Goal: Information Seeking & Learning: Learn about a topic

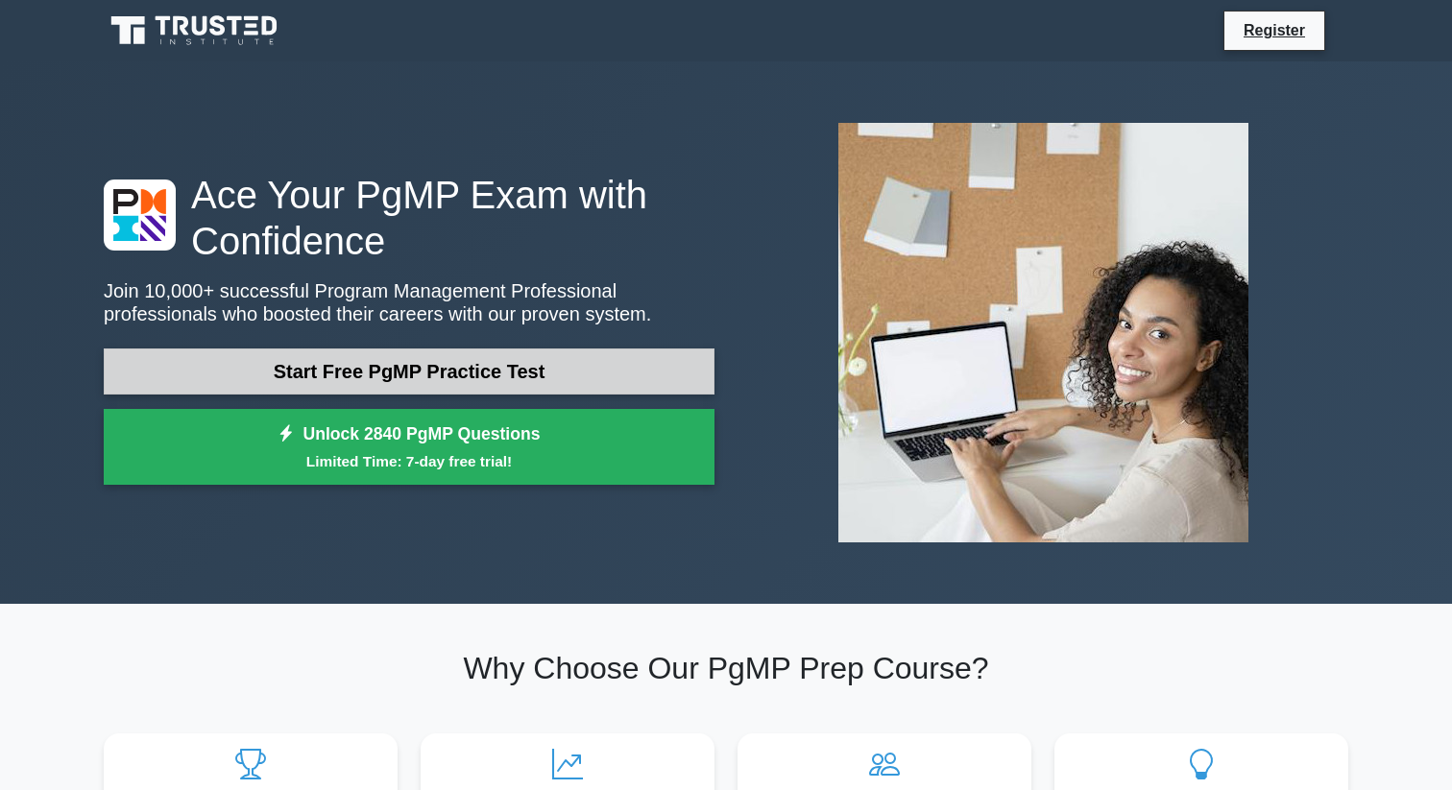
click at [558, 375] on link "Start Free PgMP Practice Test" at bounding box center [409, 372] width 611 height 46
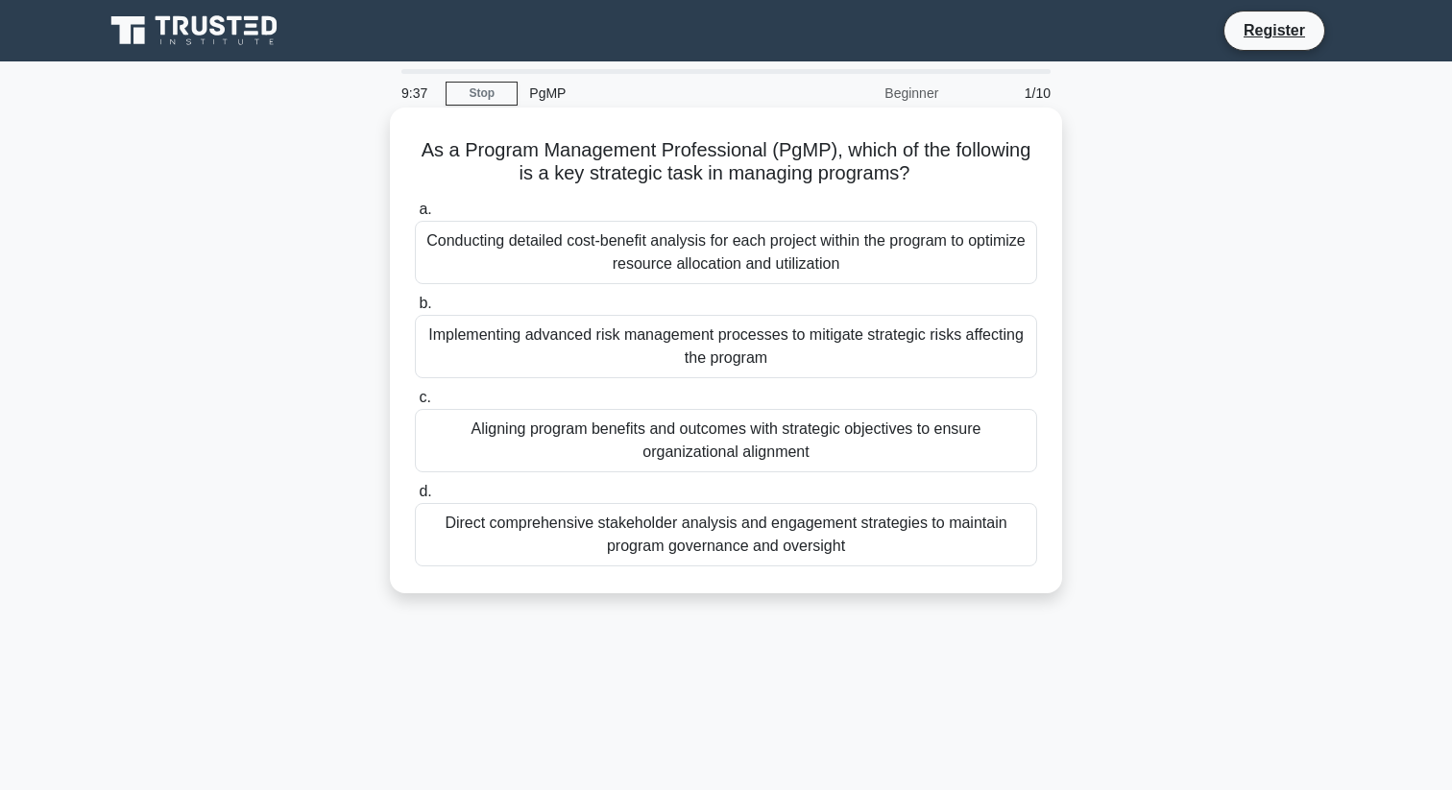
click at [736, 448] on div "Aligning program benefits and outcomes with strategic objectives to ensure orga…" at bounding box center [726, 440] width 622 height 63
click at [415, 404] on input "c. Aligning program benefits and outcomes with strategic objectives to ensure o…" at bounding box center [415, 398] width 0 height 12
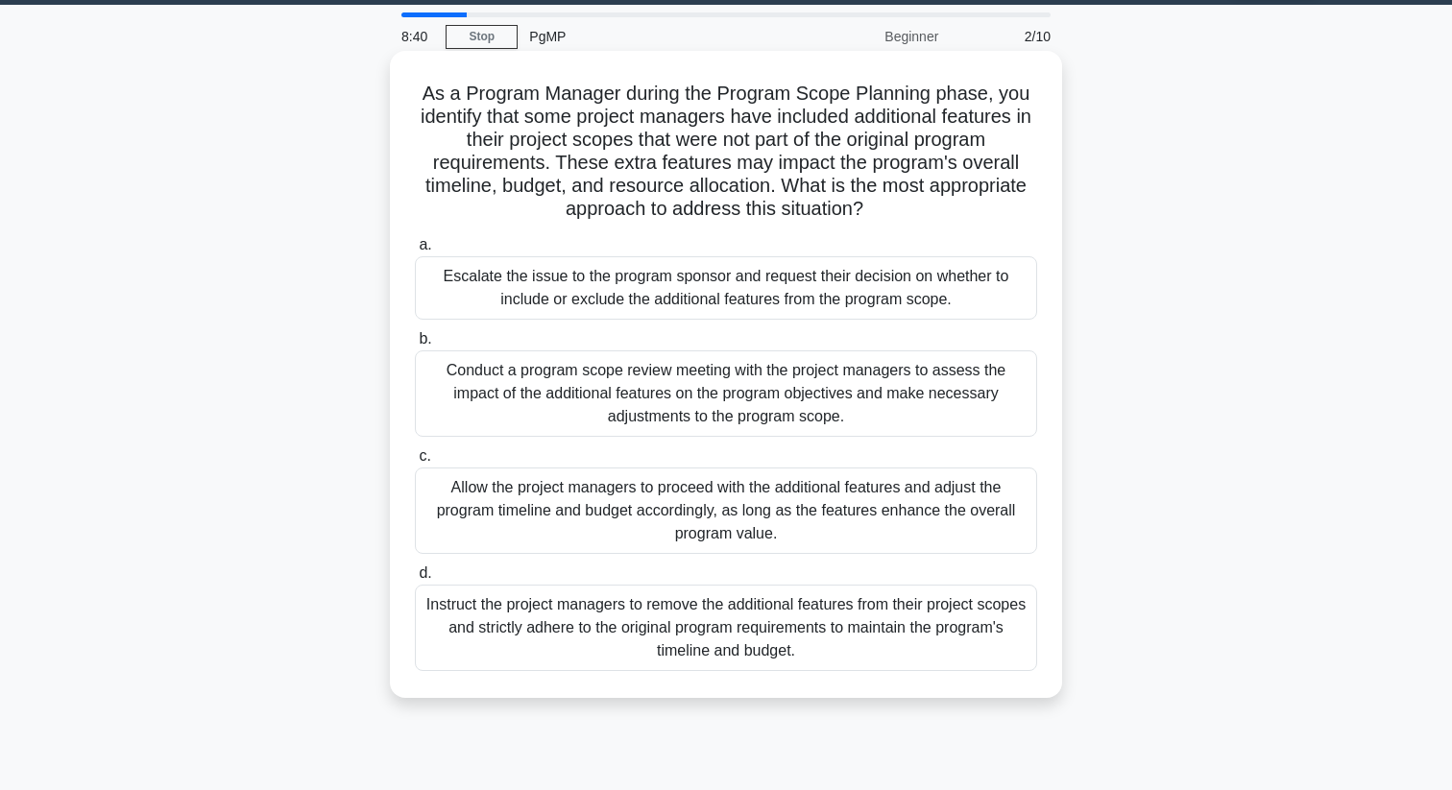
scroll to position [64, 0]
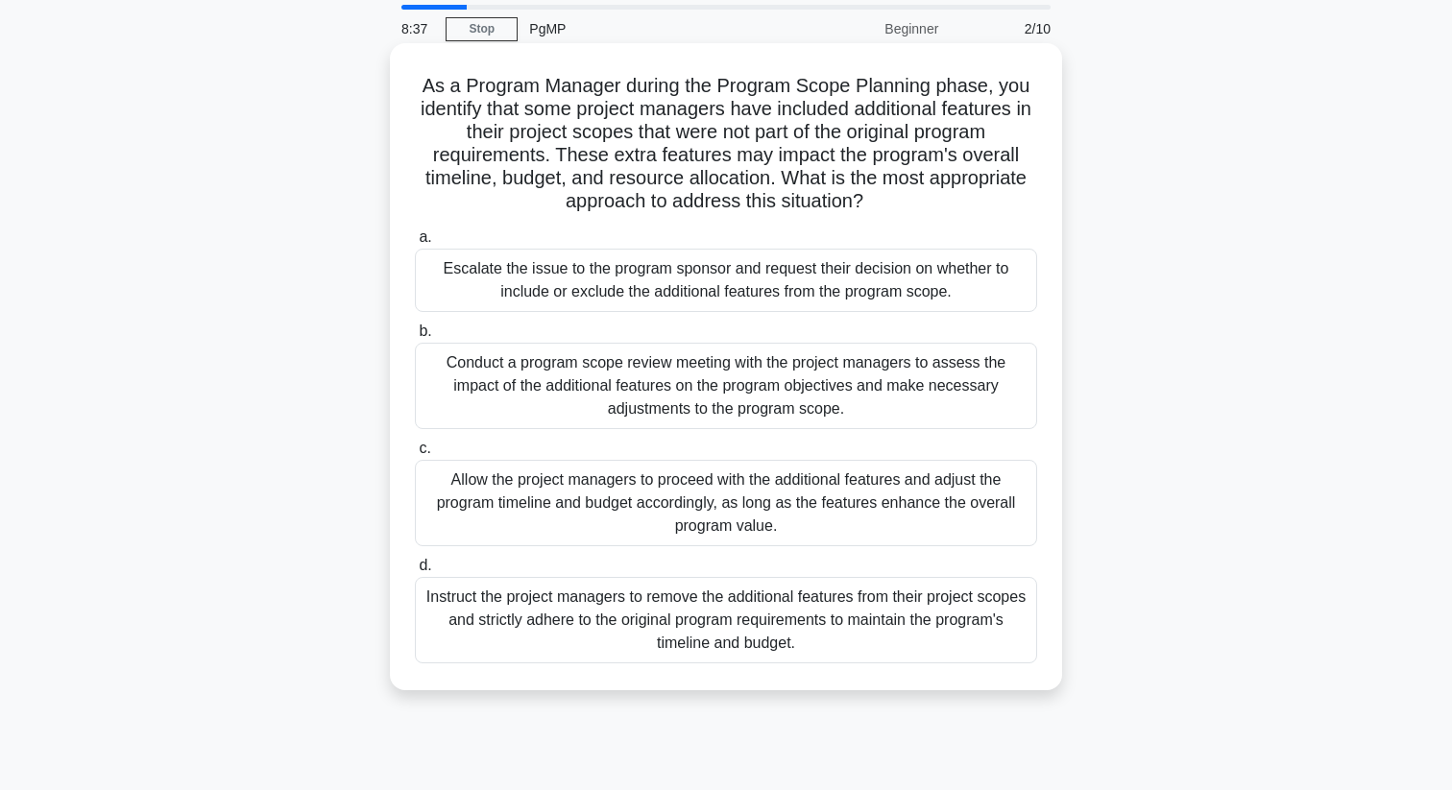
click at [864, 408] on div "Conduct a program scope review meeting with the project managers to assess the …" at bounding box center [726, 386] width 622 height 86
click at [415, 338] on input "b. Conduct a program scope review meeting with the project managers to assess t…" at bounding box center [415, 332] width 0 height 12
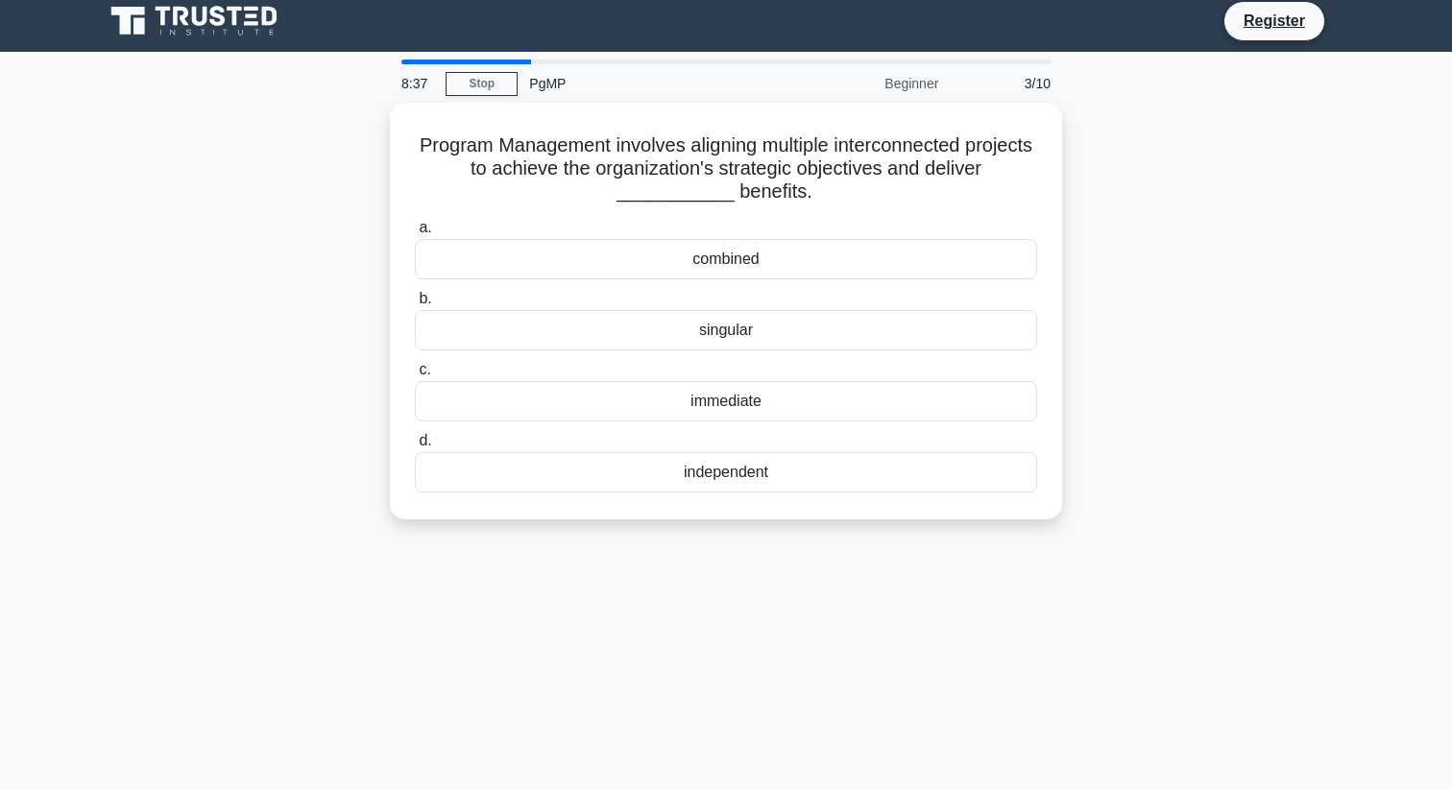
scroll to position [0, 0]
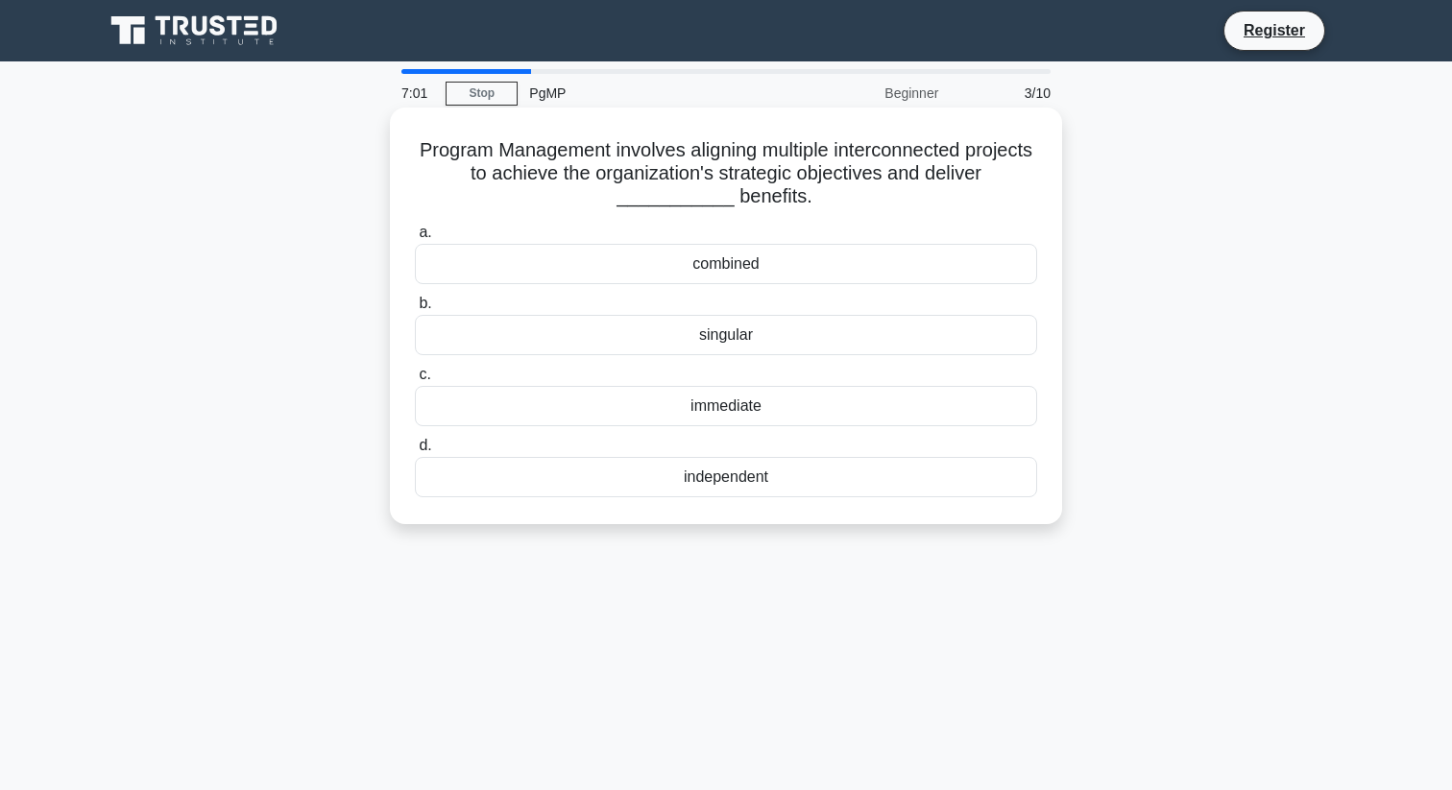
click at [823, 260] on div "combined" at bounding box center [726, 264] width 622 height 40
click at [415, 239] on input "a. combined" at bounding box center [415, 233] width 0 height 12
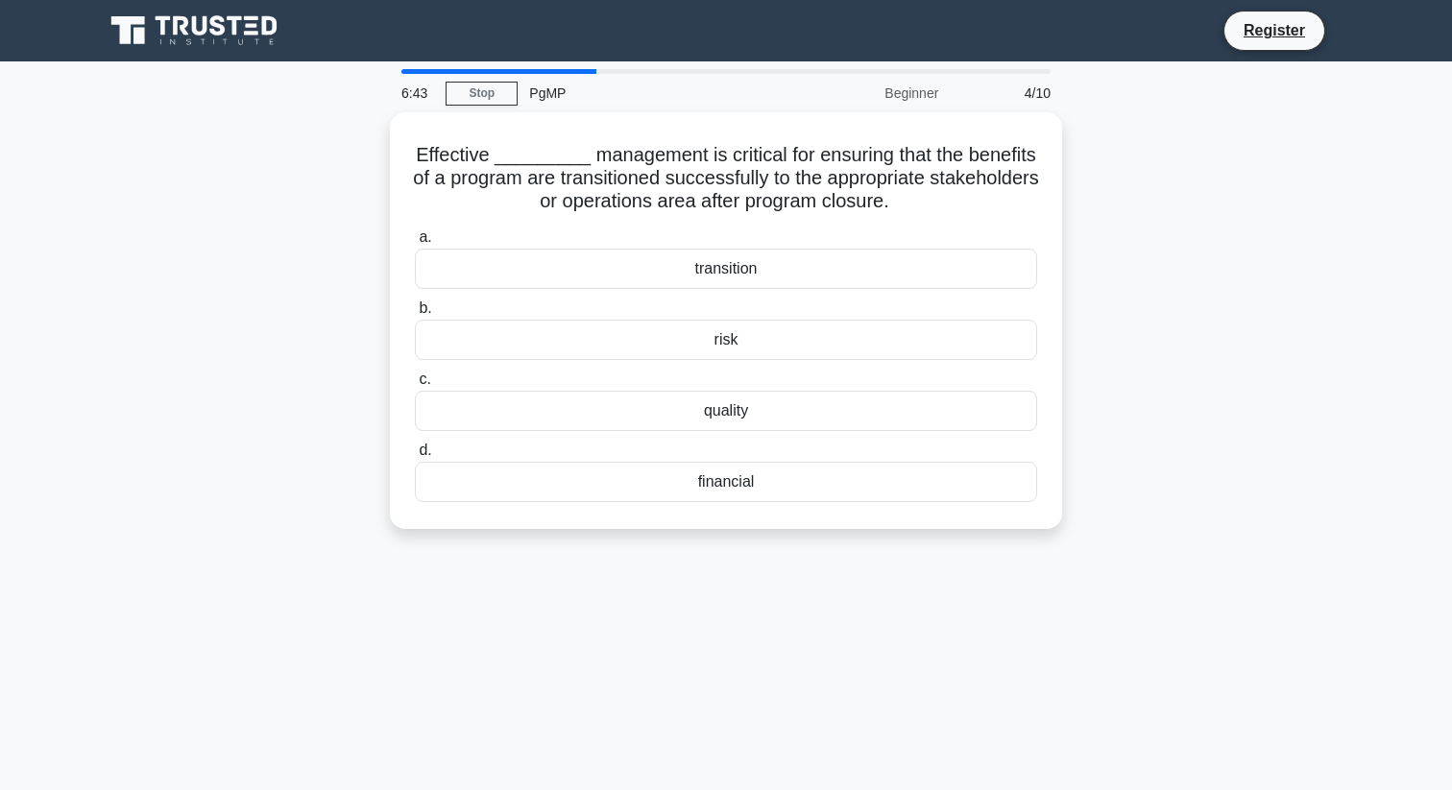
click at [823, 260] on div "transition" at bounding box center [726, 269] width 622 height 40
click at [415, 244] on input "a. transition" at bounding box center [415, 237] width 0 height 12
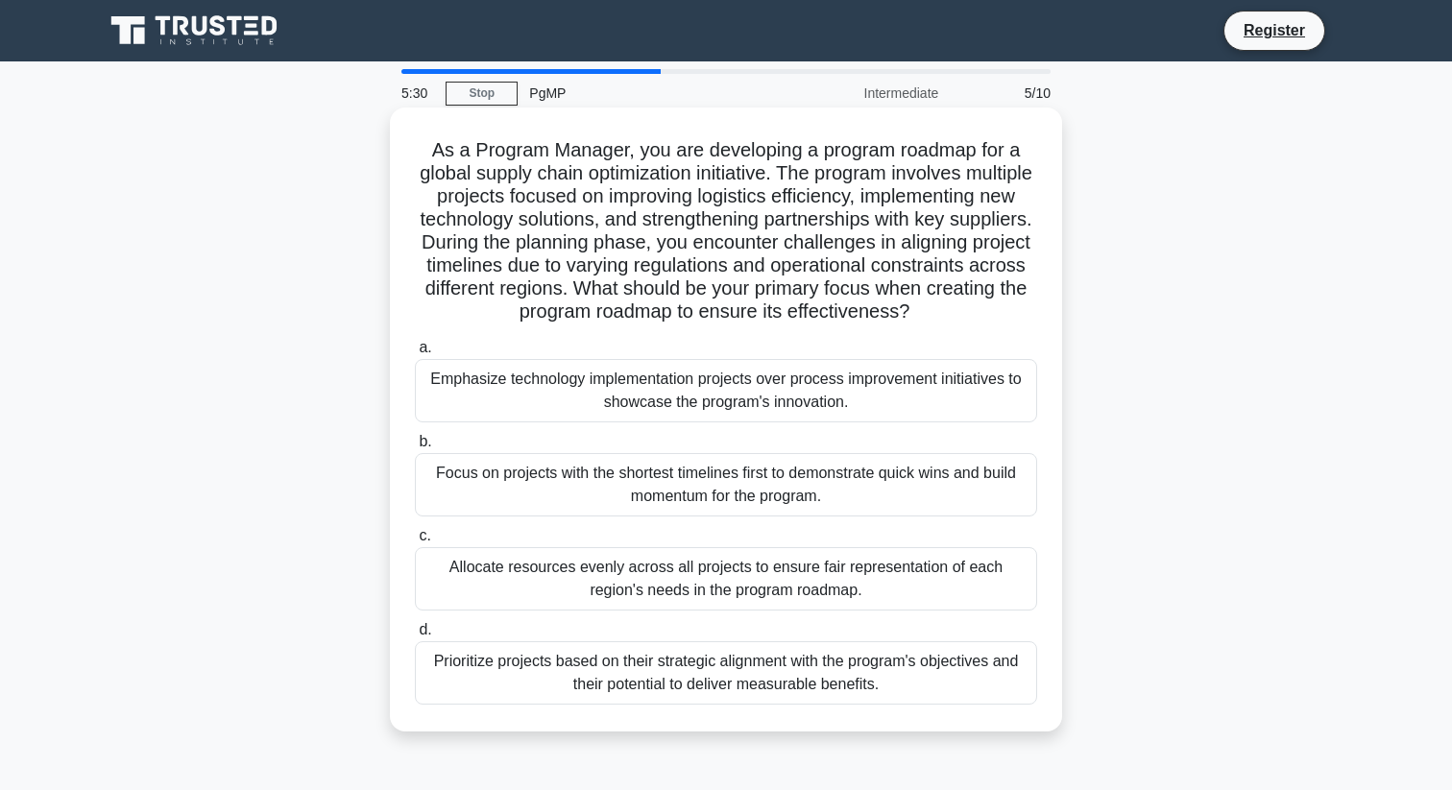
click at [882, 686] on div "Prioritize projects based on their strategic alignment with the program's objec…" at bounding box center [726, 673] width 622 height 63
click at [415, 637] on input "d. Prioritize projects based on their strategic alignment with the program's ob…" at bounding box center [415, 630] width 0 height 12
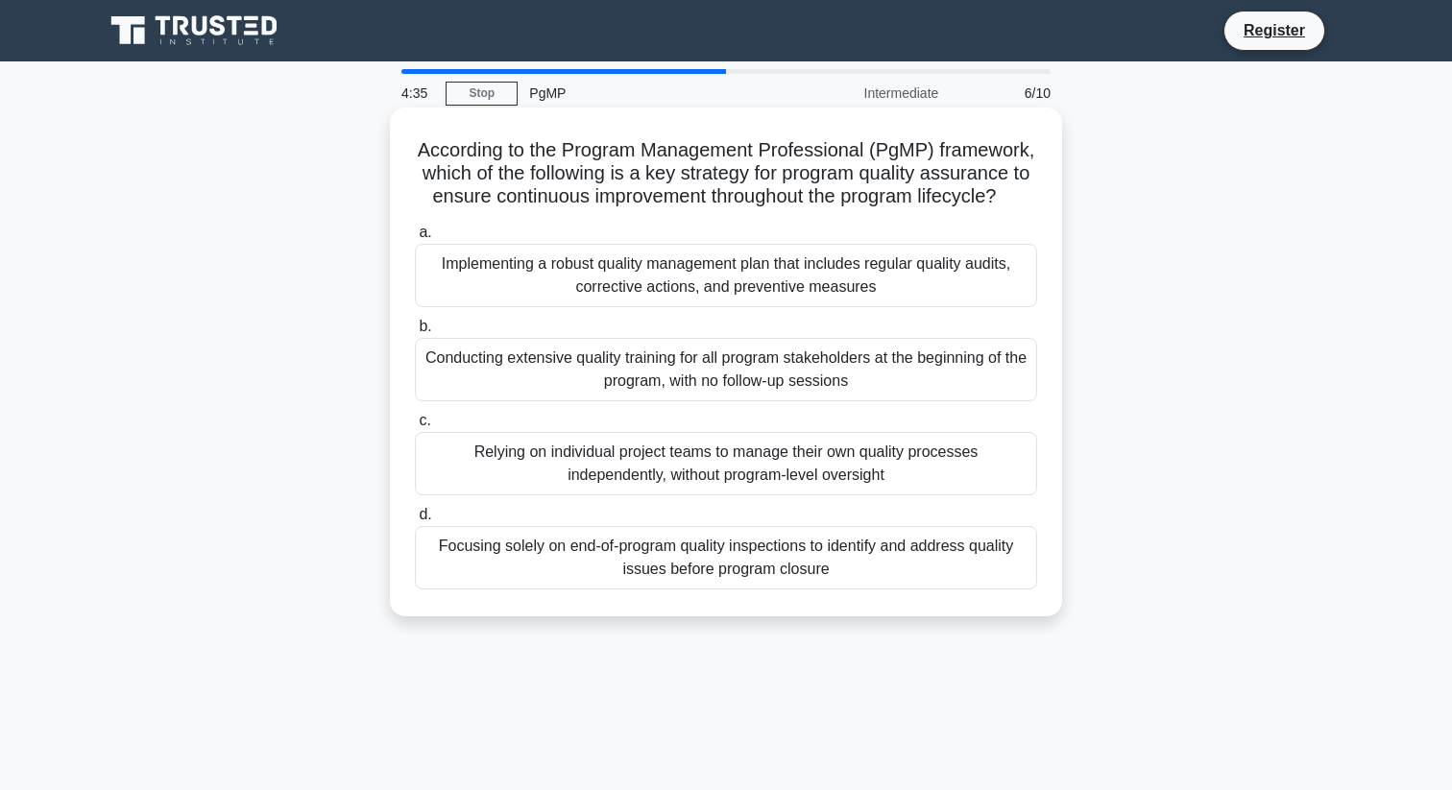
click at [929, 284] on div "Implementing a robust quality management plan that includes regular quality aud…" at bounding box center [726, 275] width 622 height 63
click at [415, 239] on input "a. Implementing a robust quality management plan that includes regular quality …" at bounding box center [415, 233] width 0 height 12
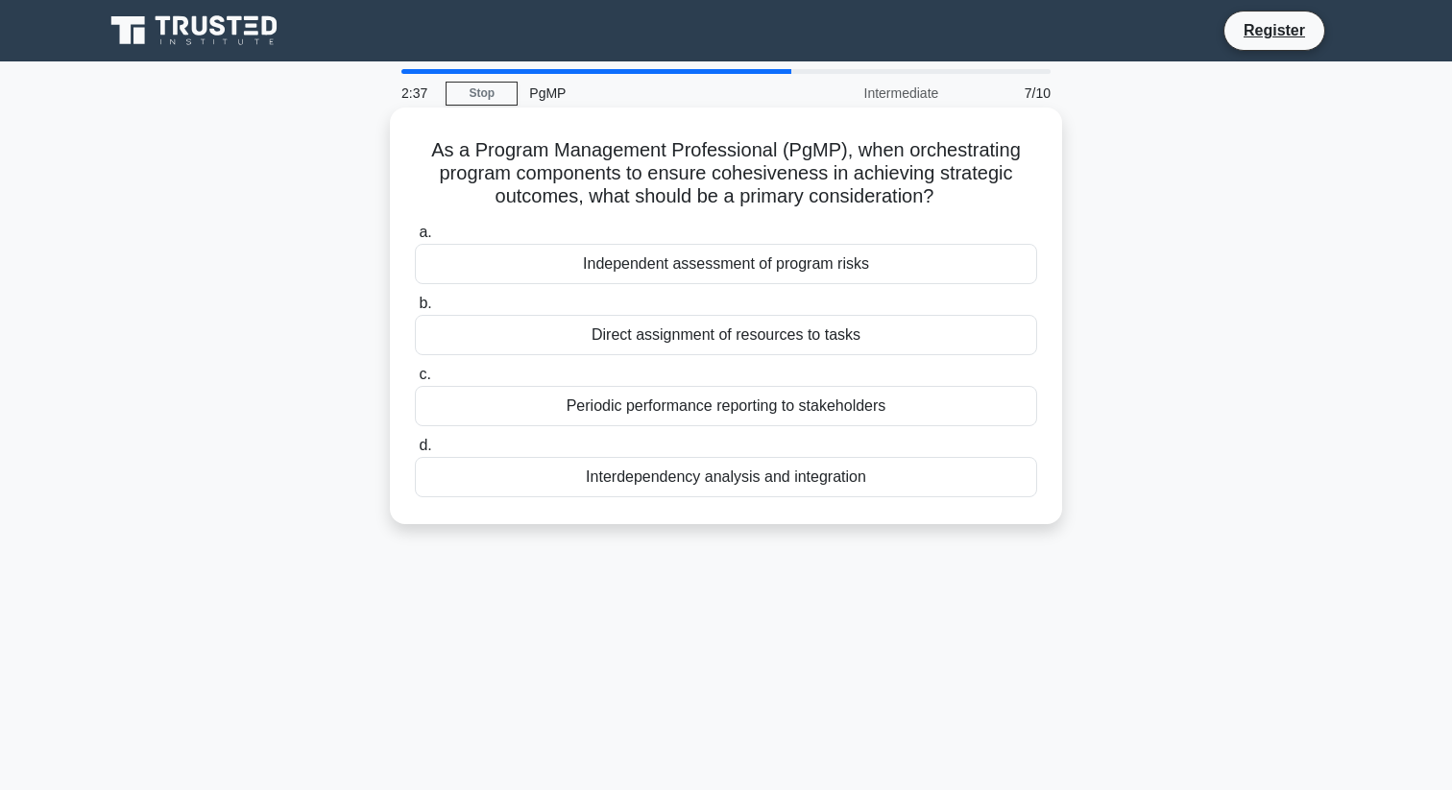
click at [810, 417] on div "Periodic performance reporting to stakeholders" at bounding box center [726, 406] width 622 height 40
click at [415, 381] on input "c. Periodic performance reporting to stakeholders" at bounding box center [415, 375] width 0 height 12
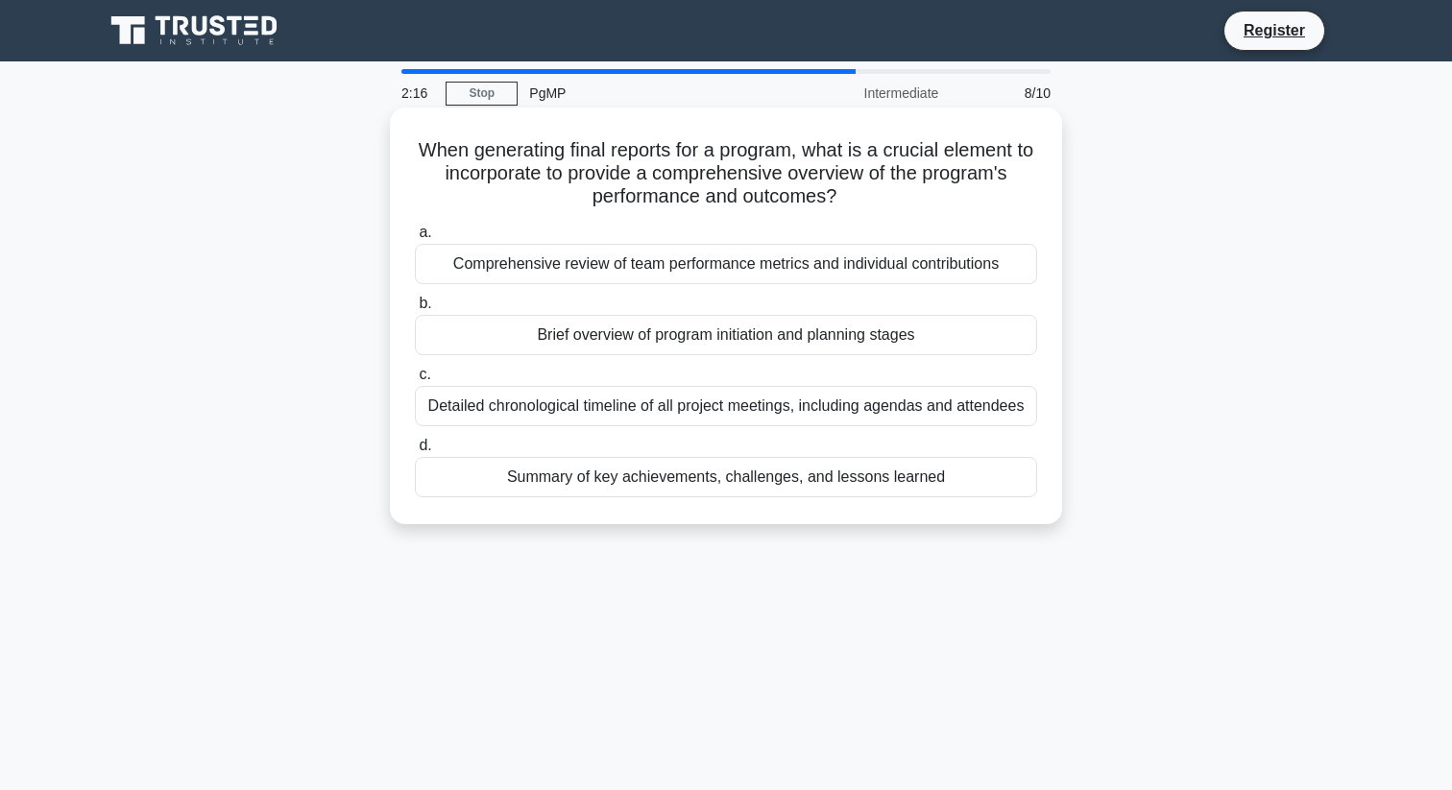
click at [839, 473] on div "Summary of key achievements, challenges, and lessons learned" at bounding box center [726, 477] width 622 height 40
click at [415, 452] on input "d. Summary of key achievements, challenges, and lessons learned" at bounding box center [415, 446] width 0 height 12
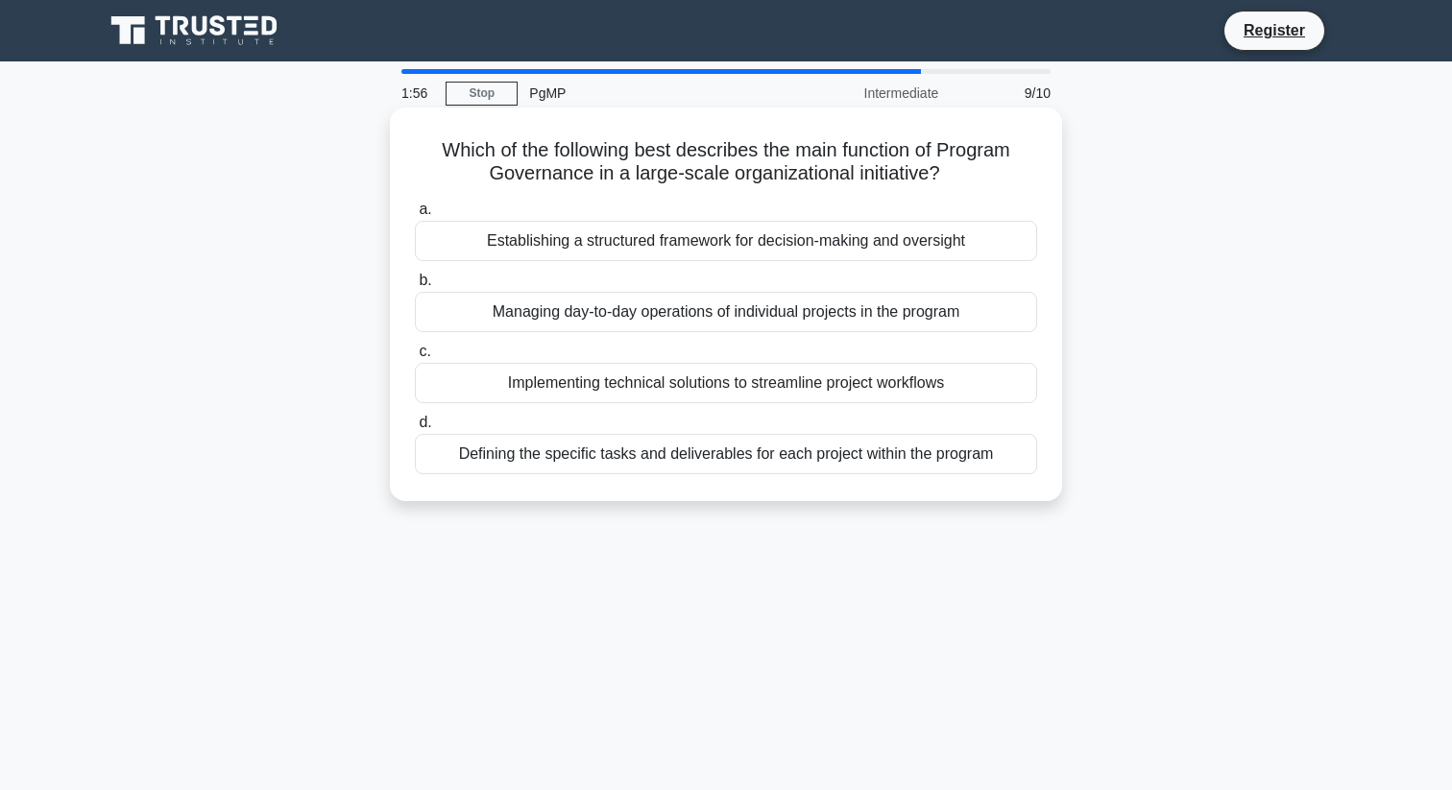
click at [836, 246] on div "Establishing a structured framework for decision-making and oversight" at bounding box center [726, 241] width 622 height 40
click at [415, 216] on input "a. Establishing a structured framework for decision-making and oversight" at bounding box center [415, 210] width 0 height 12
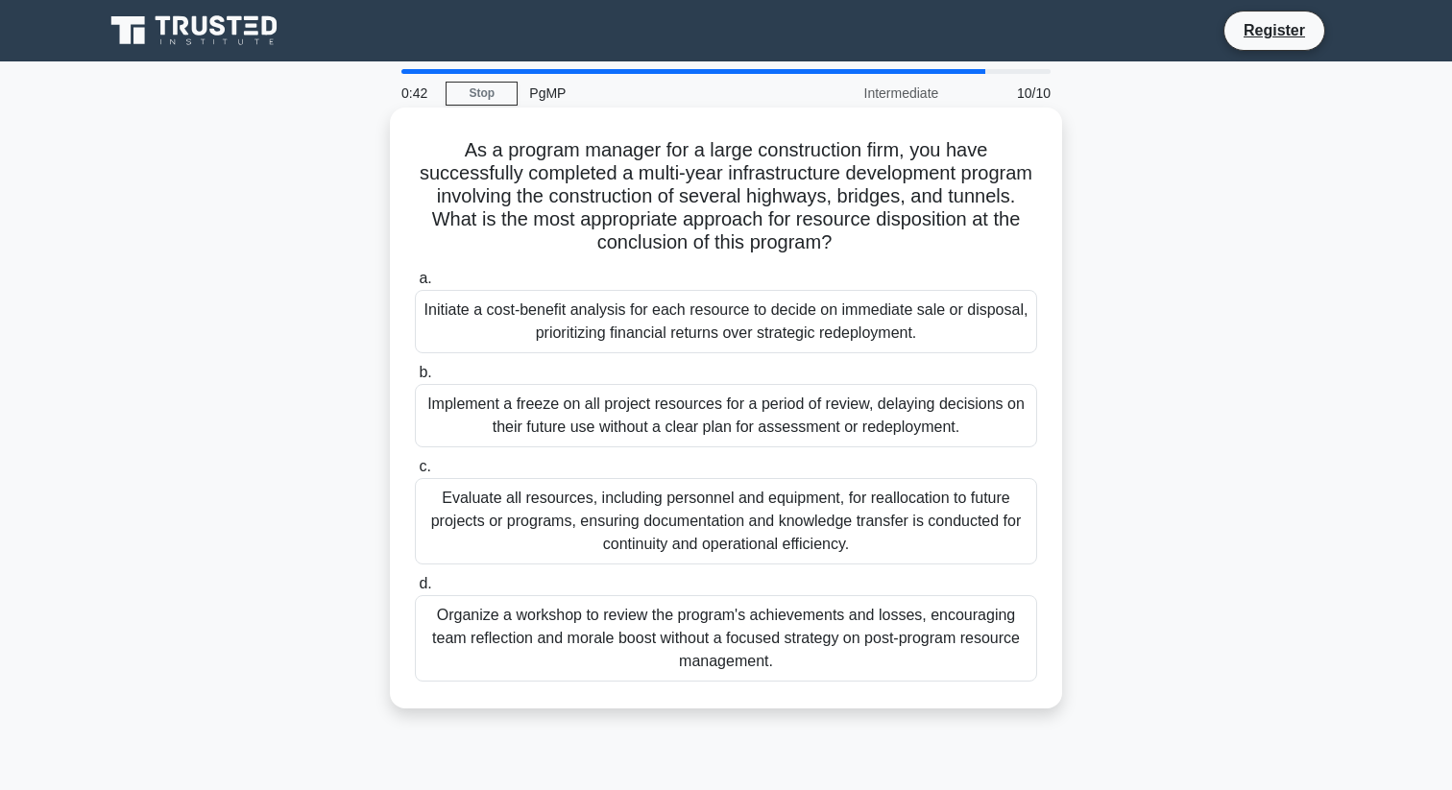
click at [795, 527] on div "Evaluate all resources, including personnel and equipment, for reallocation to …" at bounding box center [726, 521] width 622 height 86
click at [415, 473] on input "c. Evaluate all resources, including personnel and equipment, for reallocation …" at bounding box center [415, 467] width 0 height 12
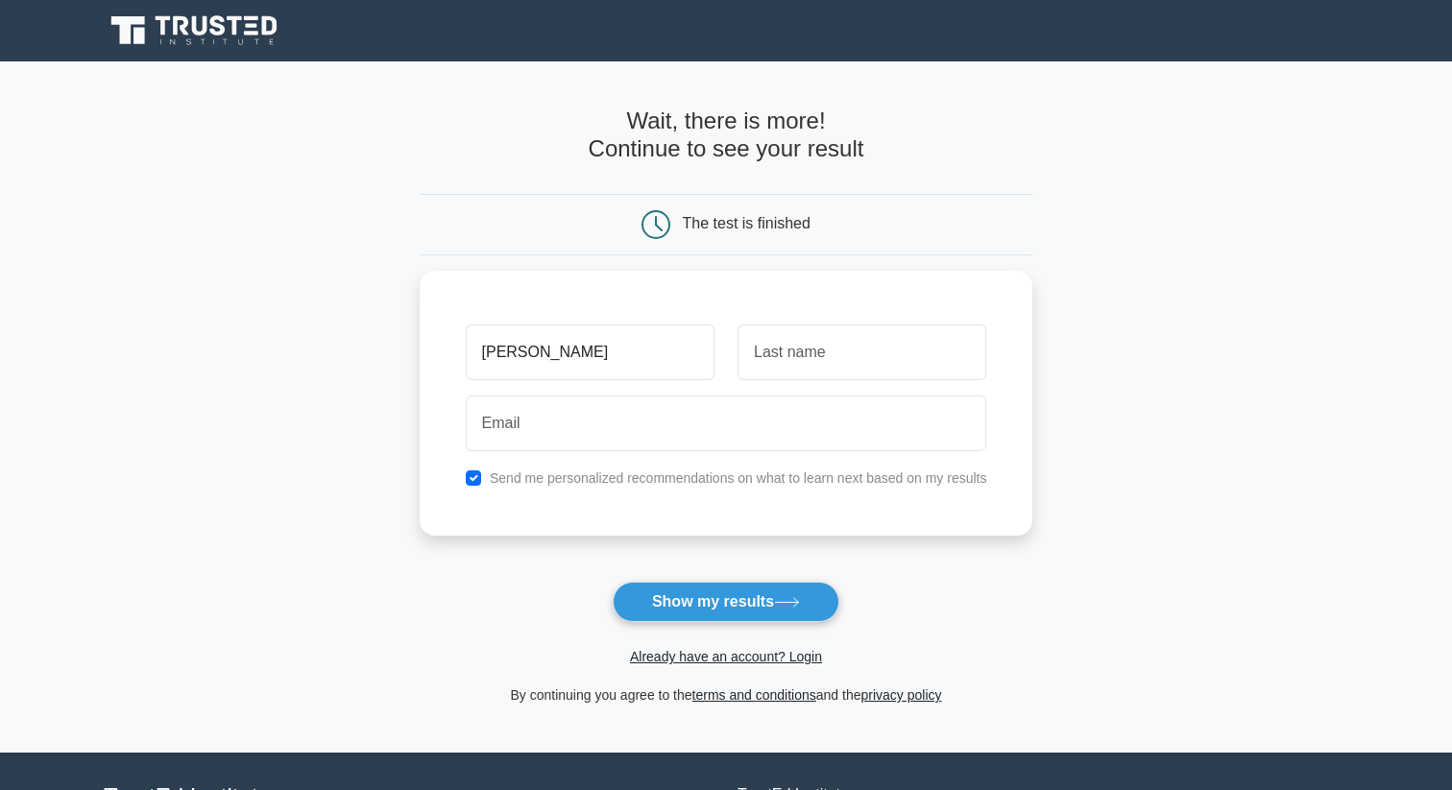
type input "Nick"
type input "Nguyen"
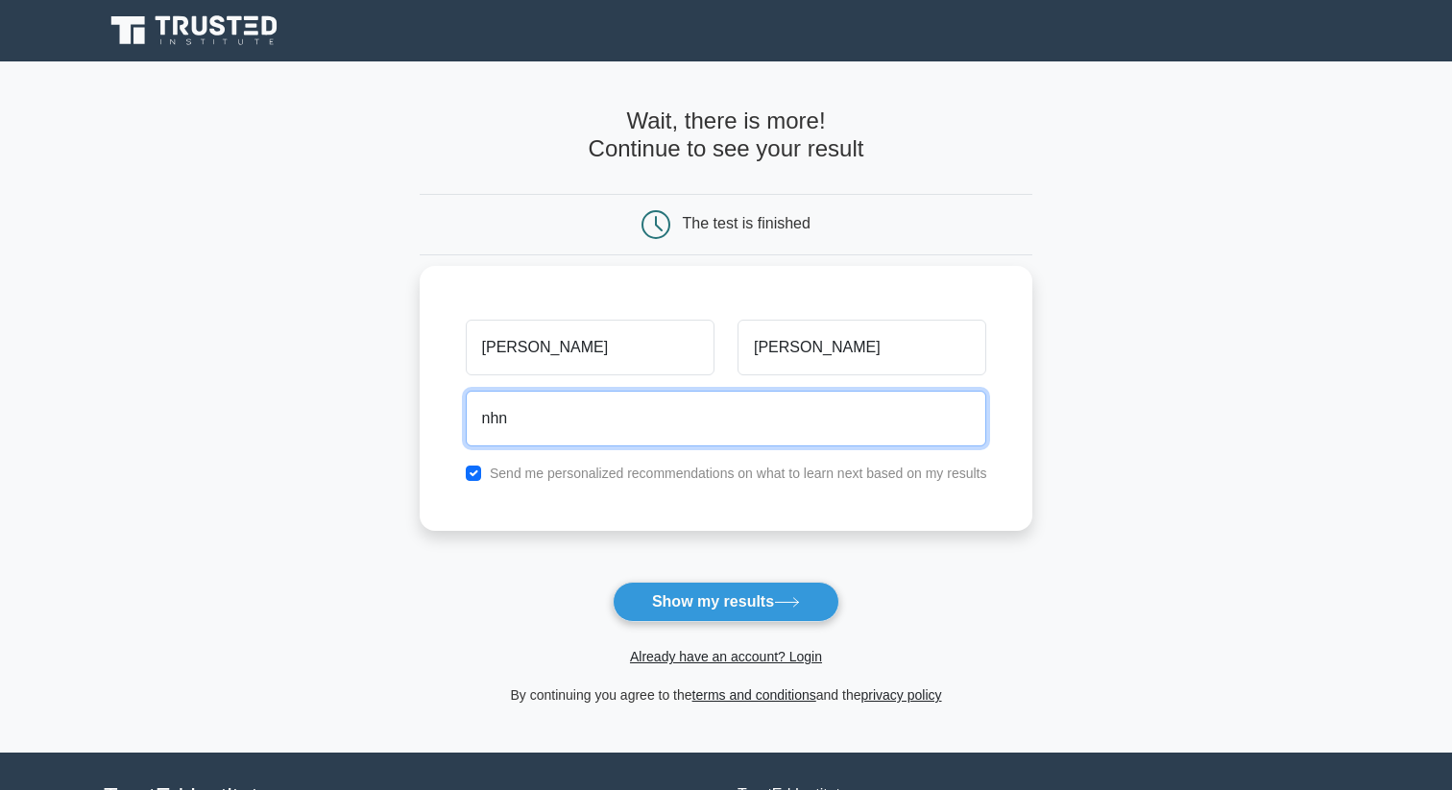
type input "nhnghe@gmail.com"
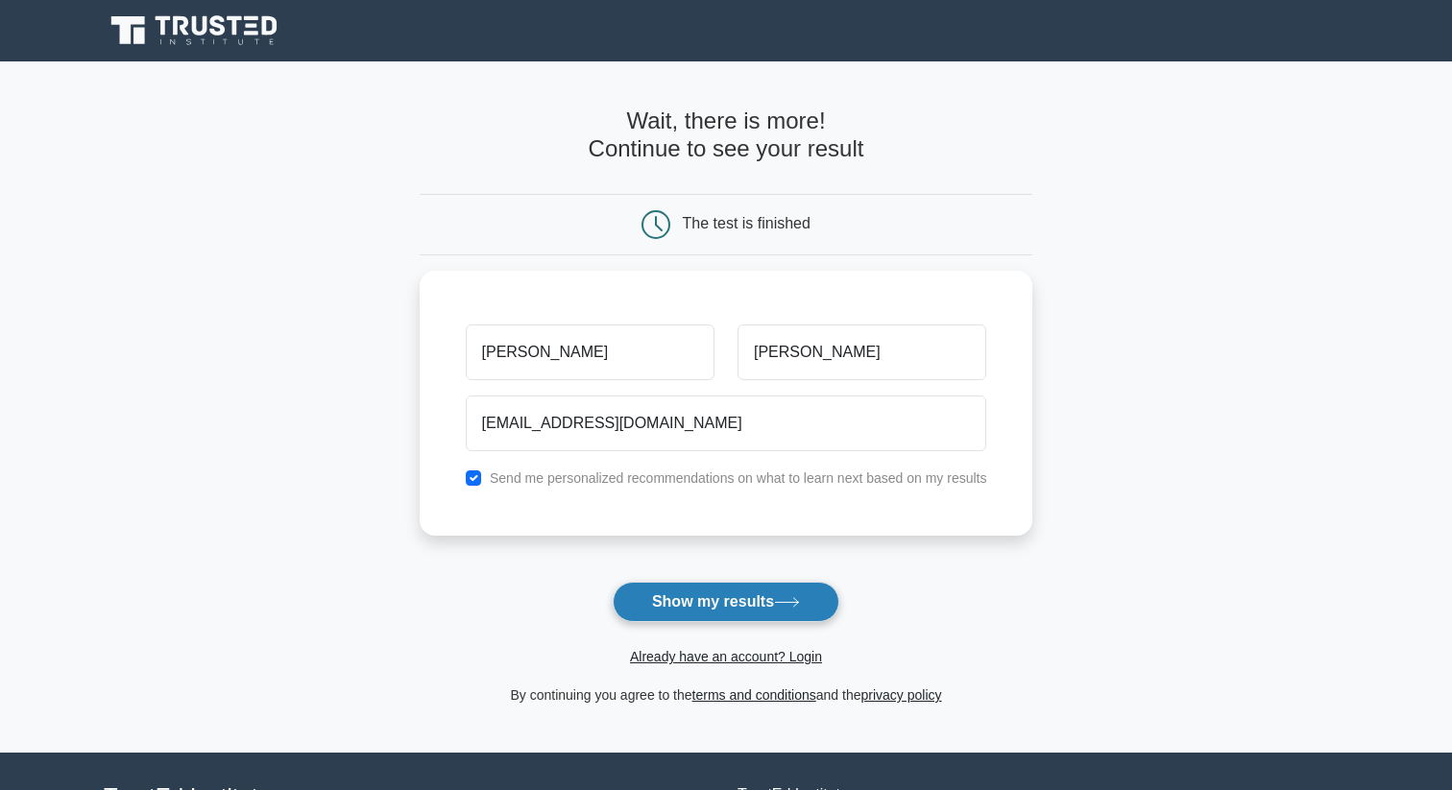
click at [703, 605] on button "Show my results" at bounding box center [726, 602] width 227 height 40
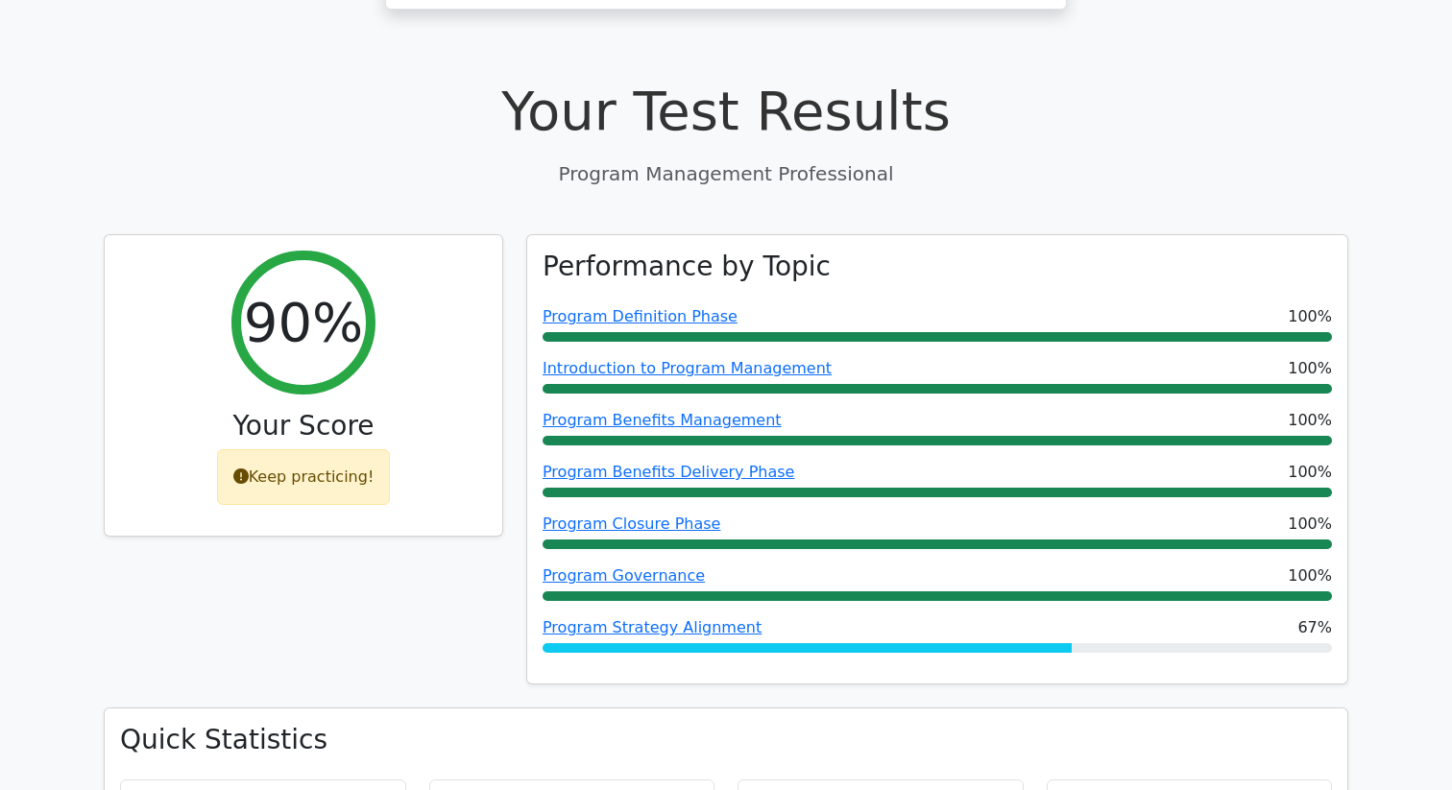
scroll to position [587, 0]
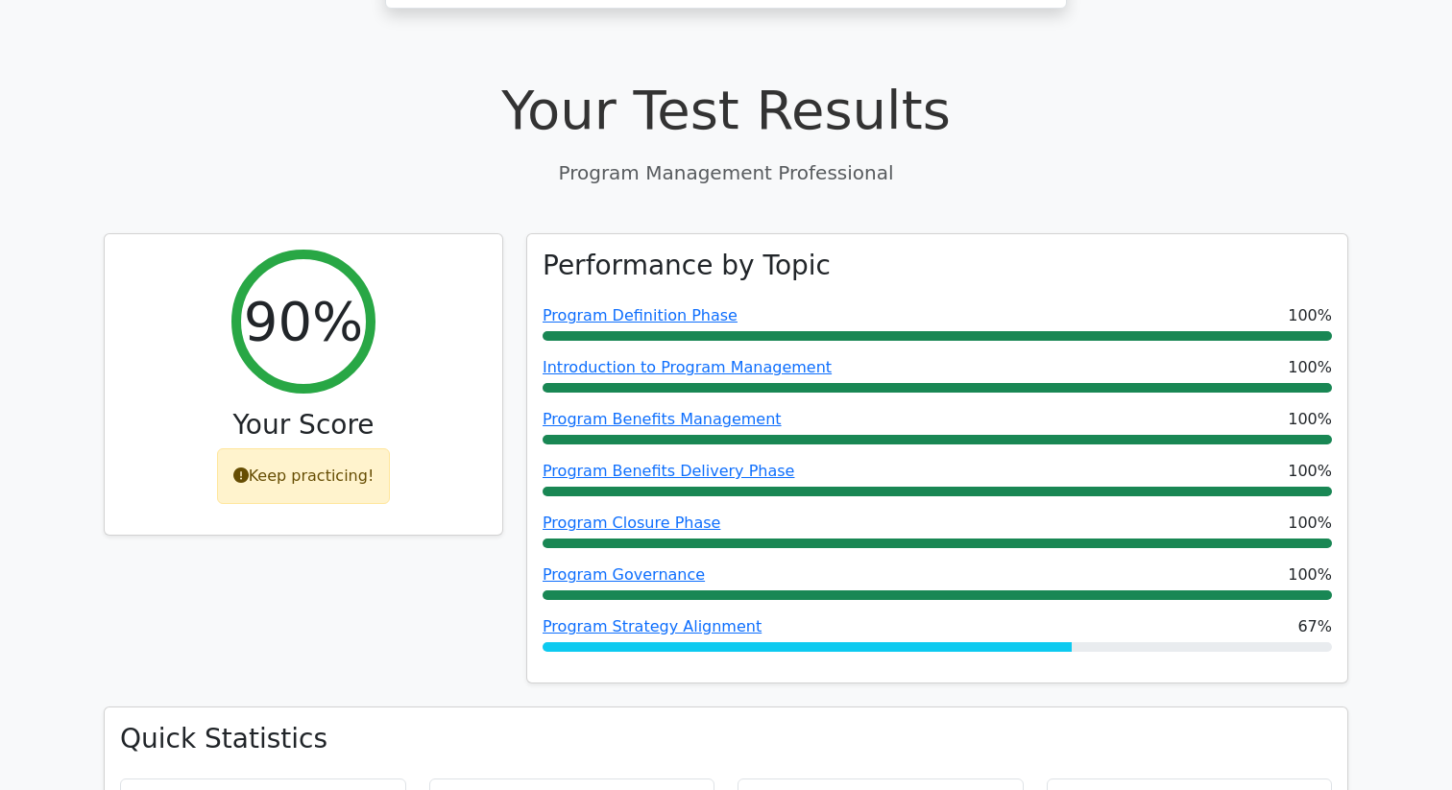
click at [703, 618] on link "Program Strategy Alignment" at bounding box center [652, 627] width 219 height 18
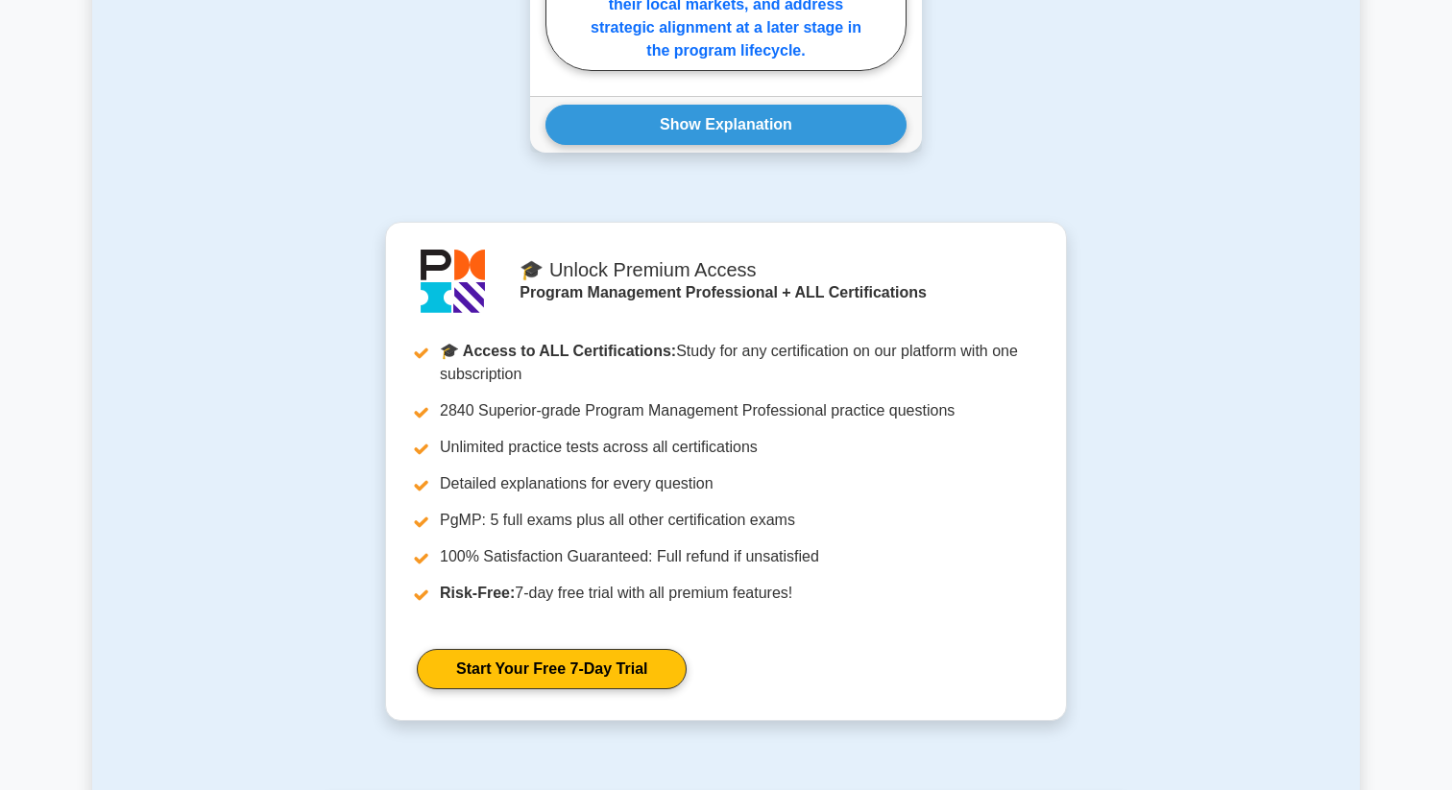
scroll to position [2318, 0]
